Goal: Task Accomplishment & Management: Use online tool/utility

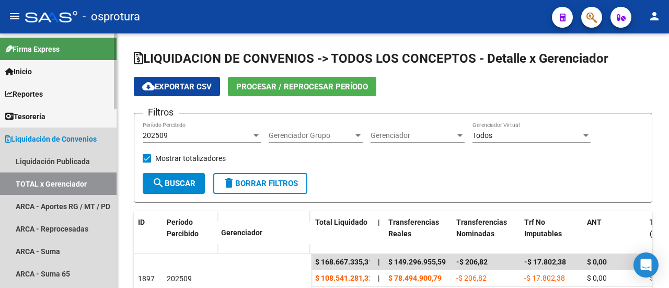
click at [55, 133] on span "Liquidación de Convenios" at bounding box center [50, 138] width 91 height 11
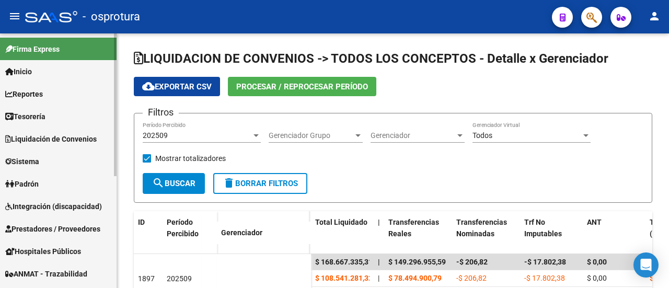
click at [46, 180] on link "Padrón" at bounding box center [58, 183] width 117 height 22
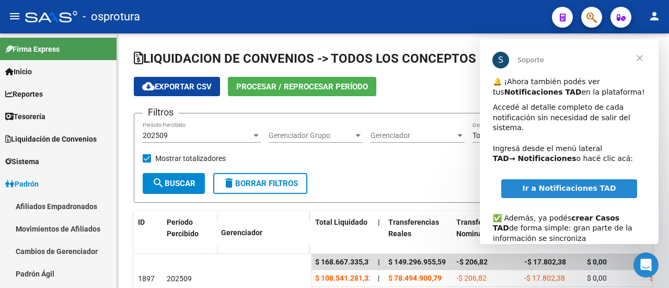
click at [638, 59] on span "Cerrar" at bounding box center [640, 58] width 38 height 38
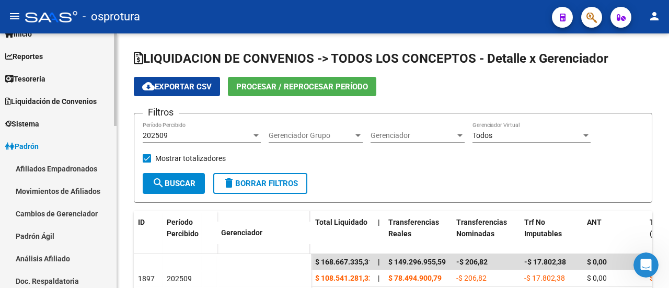
scroll to position [52, 0]
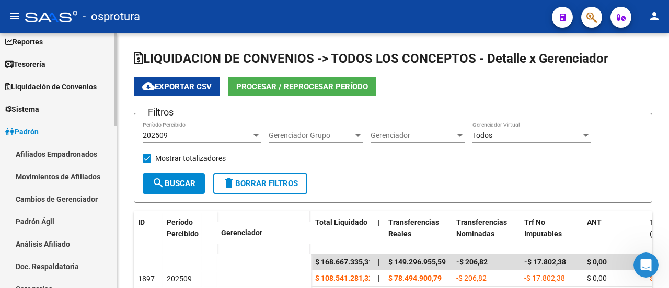
click at [31, 217] on link "Padrón Ágil" at bounding box center [58, 221] width 117 height 22
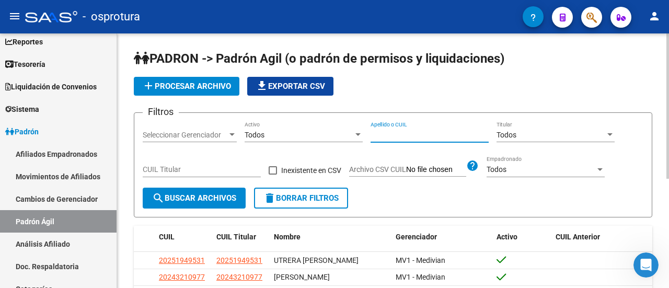
paste input "AUSTA [PERSON_NAME]"
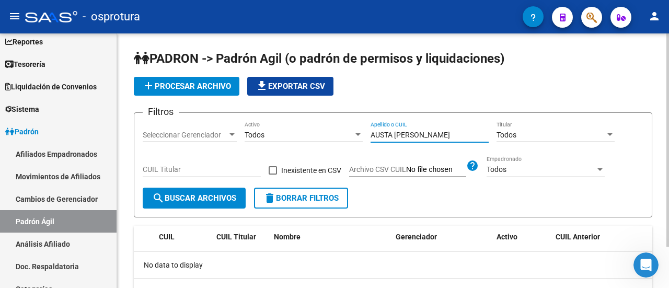
drag, startPoint x: 457, startPoint y: 133, endPoint x: 304, endPoint y: 130, distance: 153.1
click at [301, 130] on div "Filtros Seleccionar Gerenciador Seleccionar Gerenciador Todos Activo AUSTA [PER…" at bounding box center [393, 154] width 501 height 66
paste input "[PERSON_NAME]"
drag, startPoint x: 420, startPoint y: 134, endPoint x: 368, endPoint y: 133, distance: 52.3
click at [368, 133] on div "Filtros Seleccionar Gerenciador Seleccionar Gerenciador Todos Activo Piriz Agus…" at bounding box center [393, 154] width 501 height 66
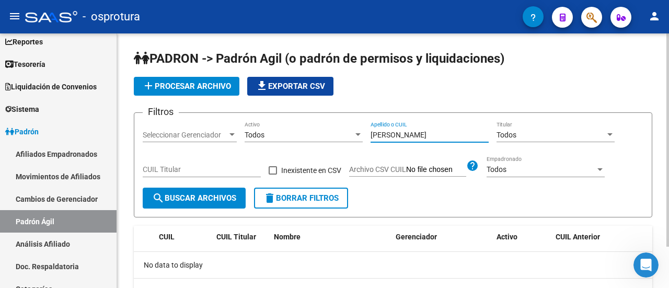
paste input "TORRES [PERSON_NAME]"
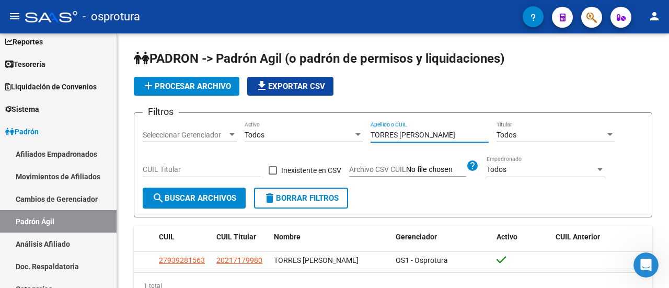
type input "TORRES [PERSON_NAME]"
click at [202, 86] on span "add Procesar archivo" at bounding box center [186, 86] width 89 height 9
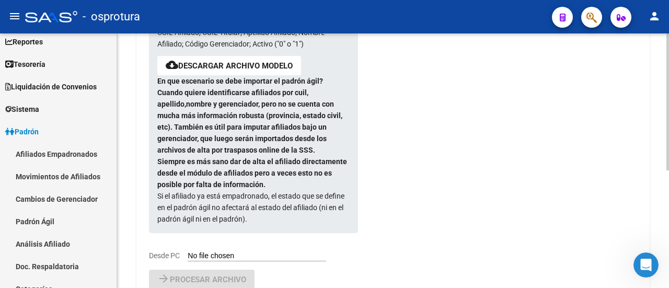
scroll to position [209, 0]
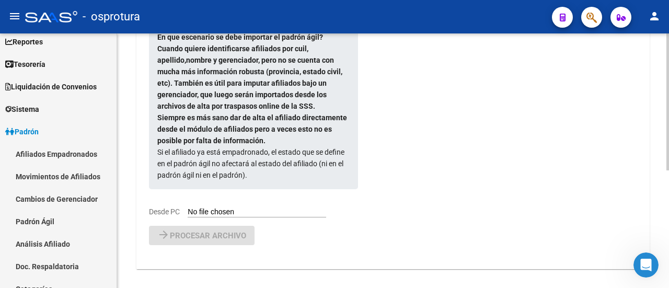
click at [194, 208] on input "Desde PC" at bounding box center [257, 212] width 138 height 10
type input "C:\fakepath\padron agil (2).csv"
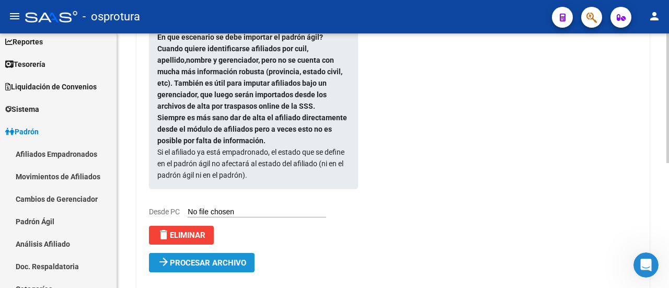
click at [194, 262] on span "Procesar archivo" at bounding box center [208, 262] width 76 height 9
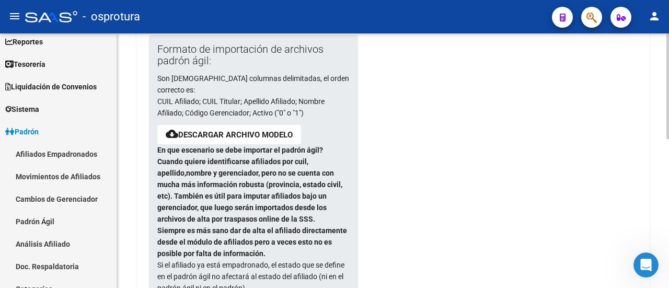
scroll to position [0, 0]
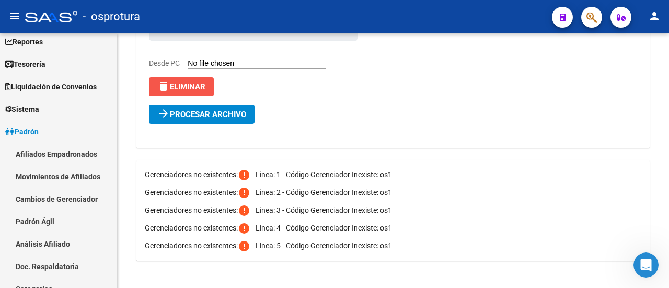
click at [189, 88] on span "delete Eliminar" at bounding box center [181, 86] width 48 height 9
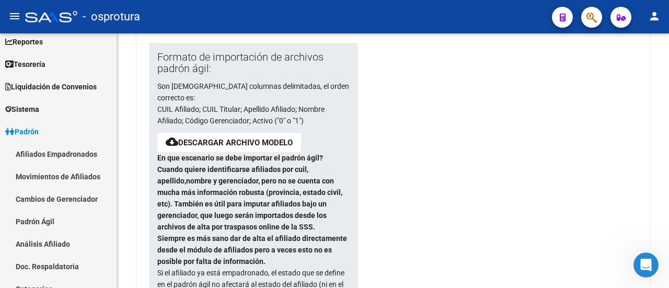
scroll to position [17, 0]
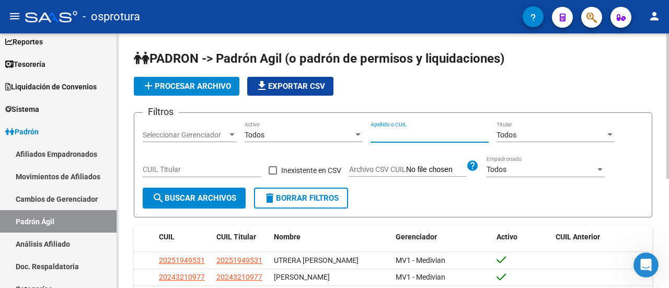
click at [433, 131] on input "Apellido o CUIL" at bounding box center [429, 135] width 118 height 9
paste input "TORRES [PERSON_NAME]"
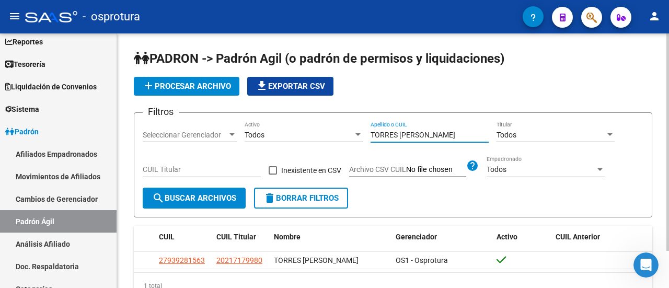
type input "TORRES [PERSON_NAME]"
click at [203, 91] on button "add Procesar archivo" at bounding box center [187, 86] width 106 height 19
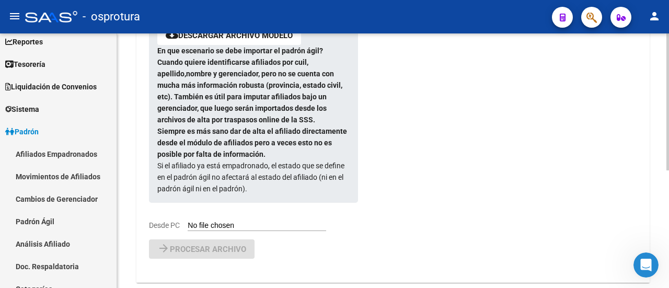
scroll to position [209, 0]
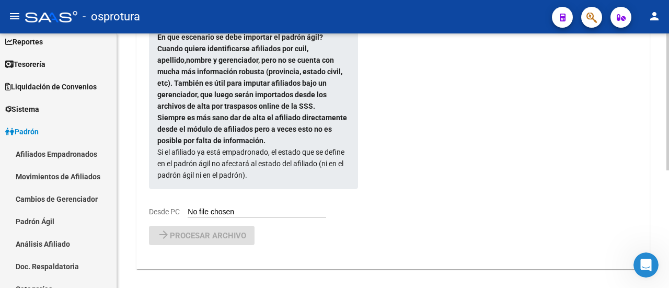
click at [195, 208] on input "Desde PC" at bounding box center [257, 212] width 138 height 10
type input "C:\fakepath\padron agil (2).csv"
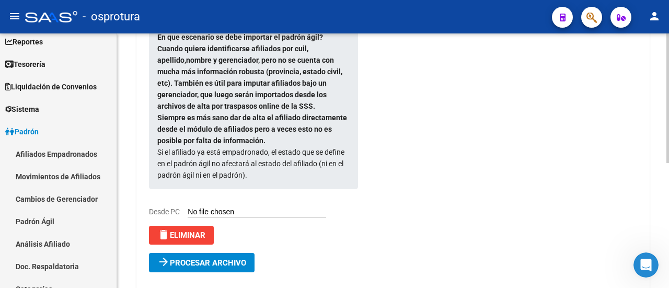
click at [237, 266] on span "Procesar archivo" at bounding box center [208, 262] width 76 height 9
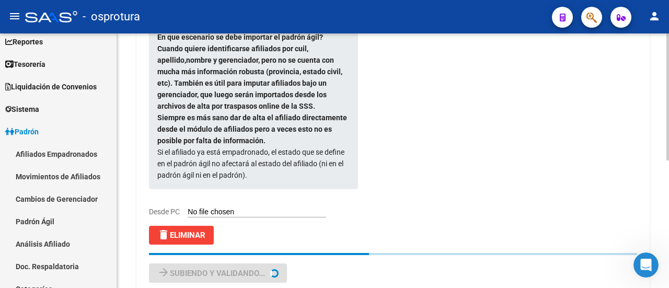
scroll to position [0, 0]
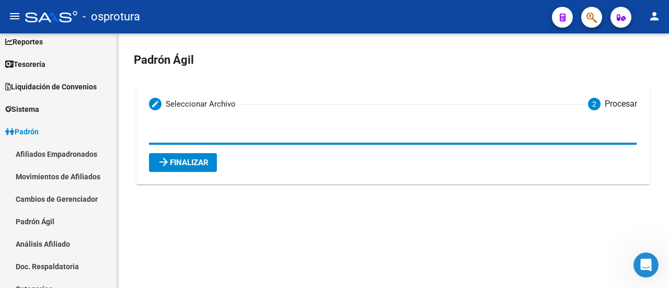
click at [214, 165] on button "arrow_forward Finalizar" at bounding box center [183, 162] width 68 height 19
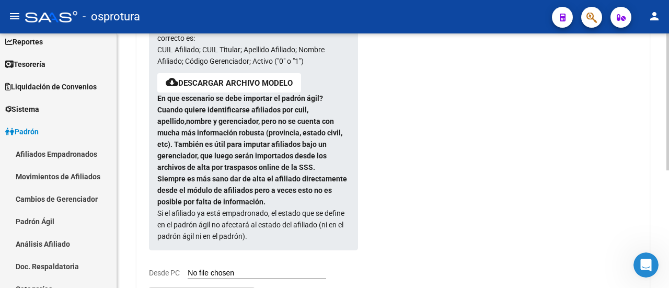
scroll to position [217, 0]
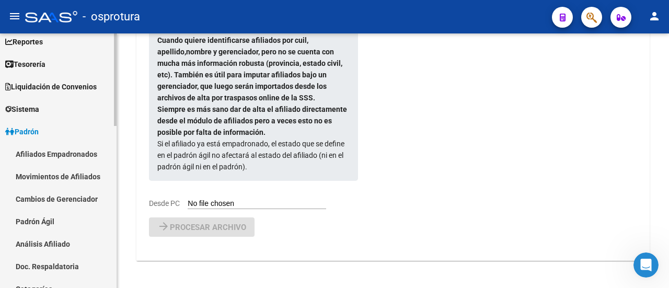
click at [64, 222] on link "Padrón Ágil" at bounding box center [58, 221] width 117 height 22
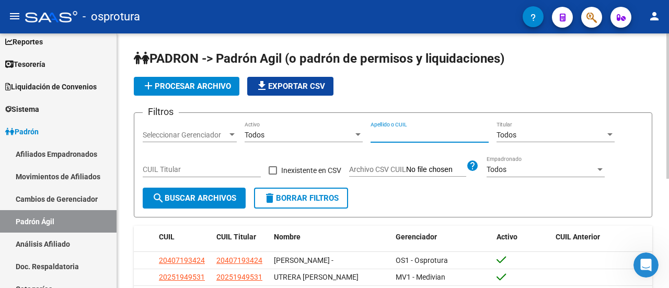
paste input "AUSTA [PERSON_NAME]"
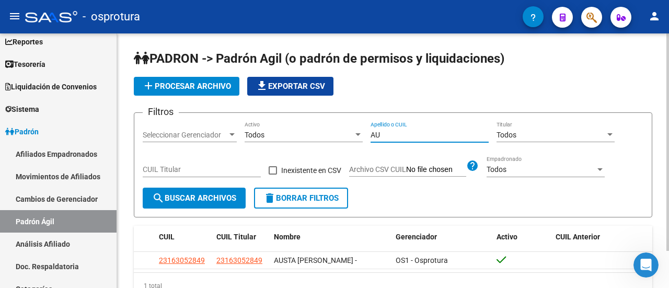
type input "A"
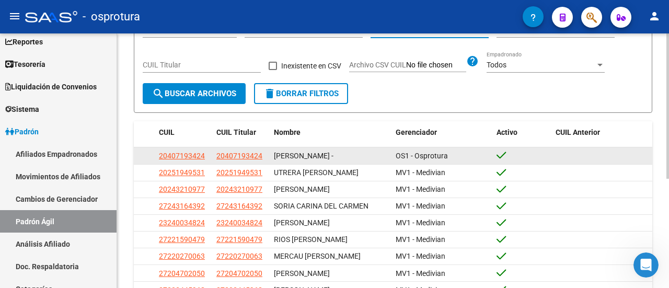
scroll to position [157, 0]
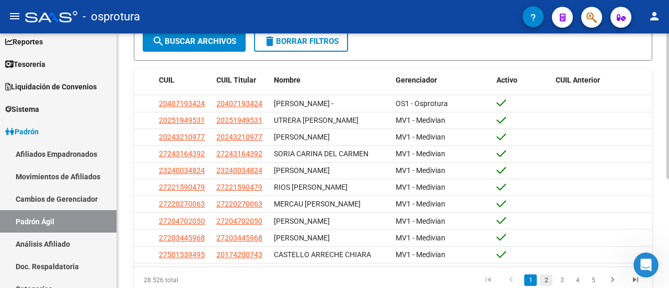
click at [544, 278] on link "2" at bounding box center [546, 279] width 13 height 11
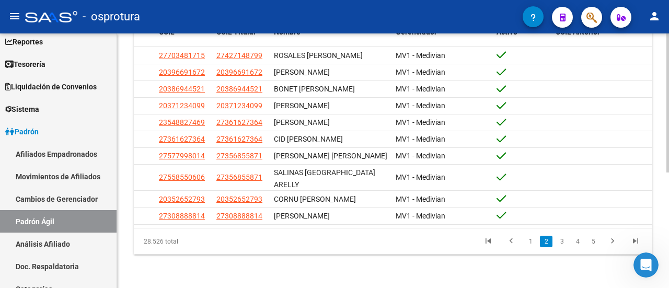
scroll to position [210, 0]
click at [561, 241] on link "3" at bounding box center [561, 241] width 13 height 11
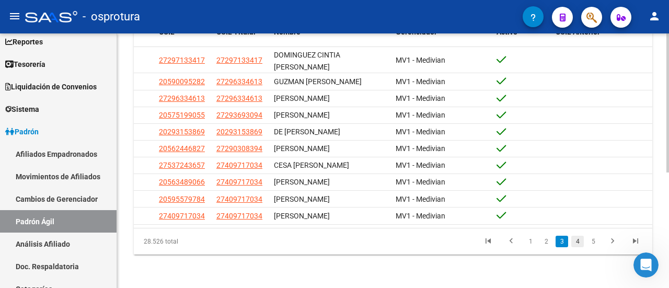
click at [573, 239] on link "4" at bounding box center [577, 241] width 13 height 11
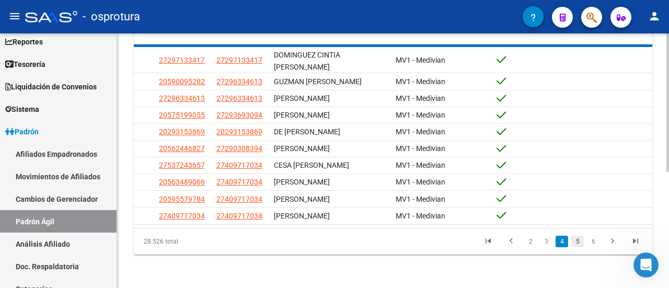
scroll to position [201, 0]
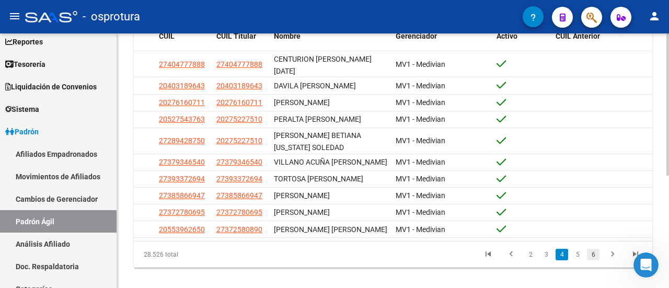
click at [590, 249] on link "6" at bounding box center [593, 254] width 13 height 11
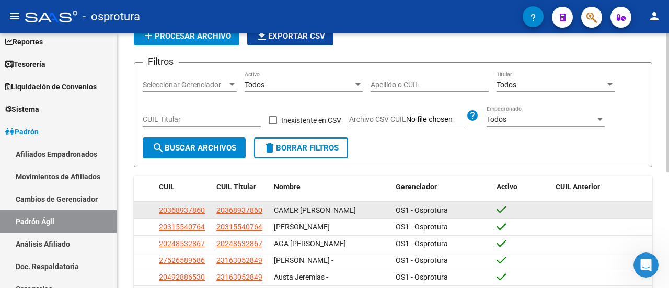
scroll to position [0, 0]
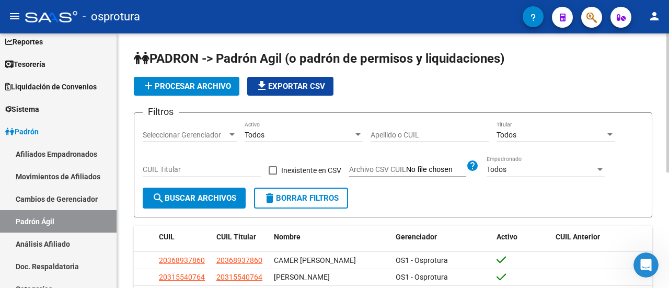
click at [391, 136] on input "Apellido o CUIL" at bounding box center [429, 135] width 118 height 9
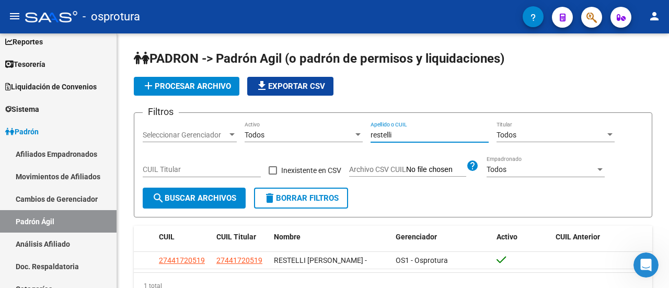
type input "restelli"
